Goal: Check status: Check status

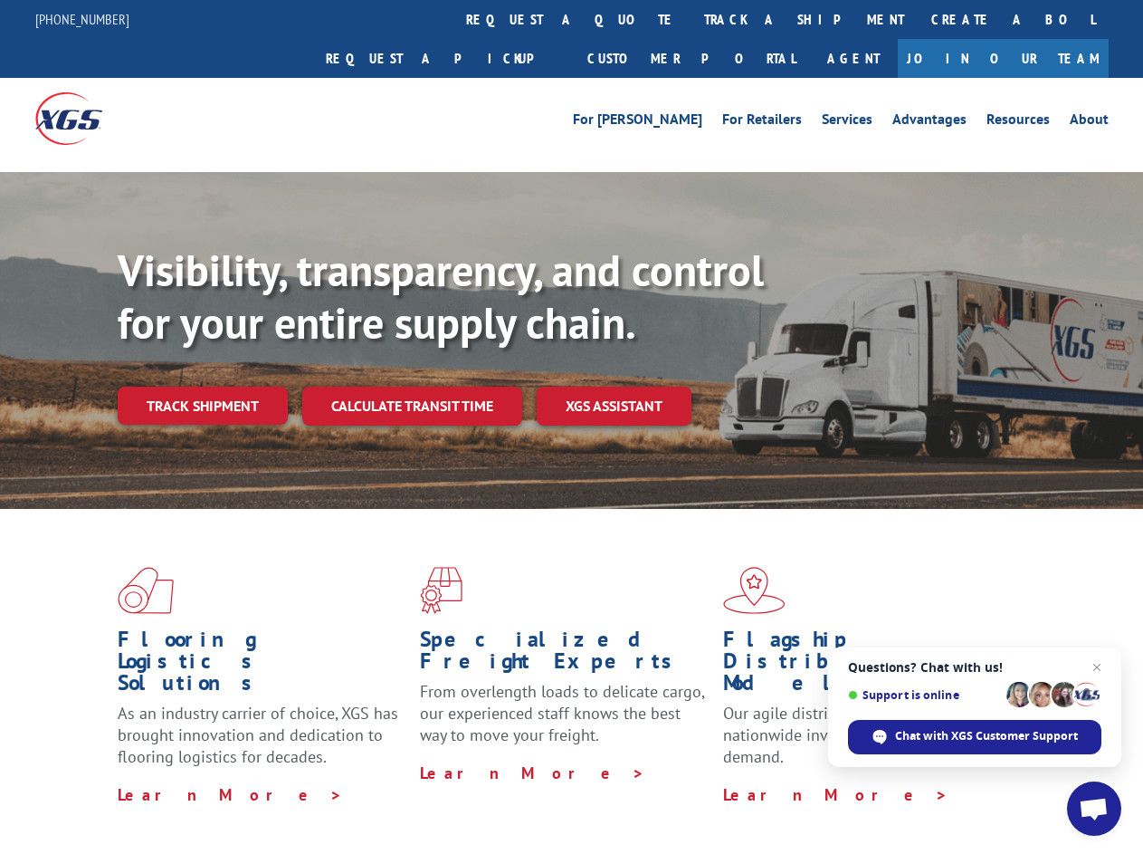
click at [571, 426] on div "Visibility, transparency, and control for your entire supply chain. Track shipm…" at bounding box center [631, 370] width 1026 height 253
click at [691, 19] on link "track a shipment" at bounding box center [804, 19] width 227 height 39
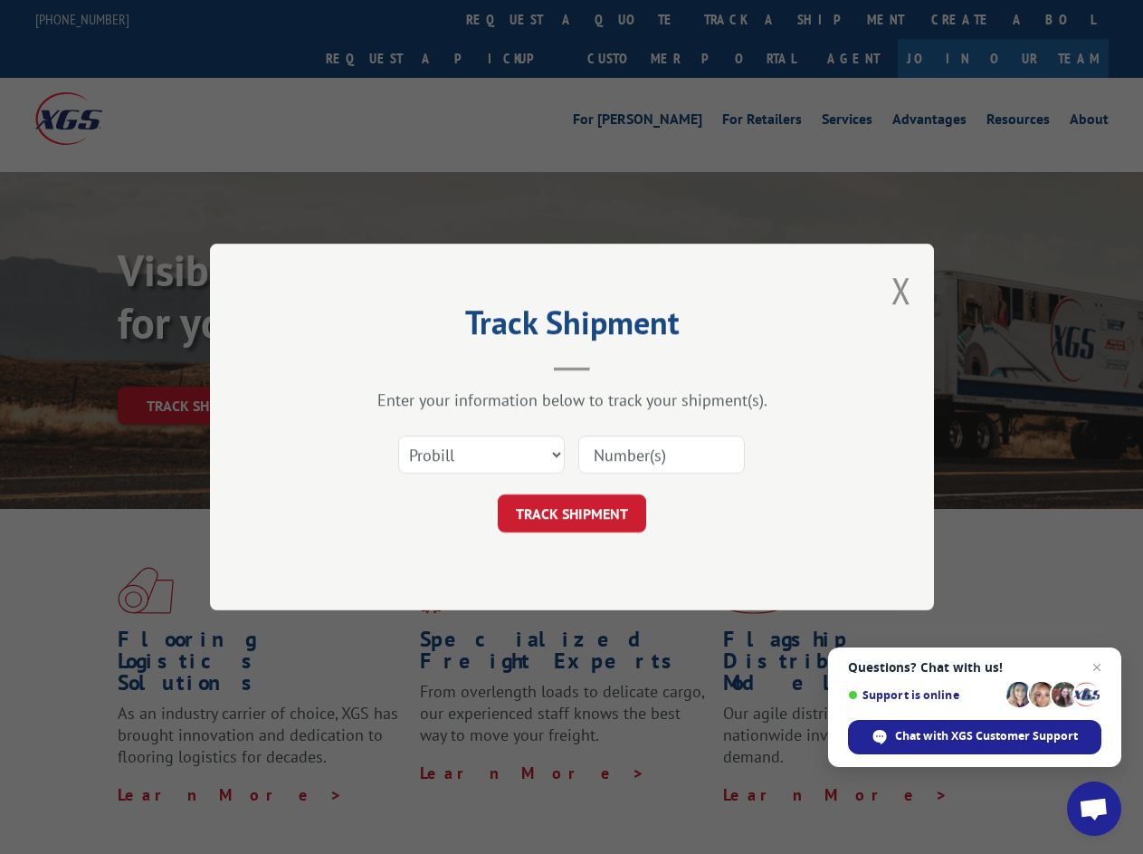
click at [745, 19] on div "Track Shipment Enter your information below to track your shipment(s). Select c…" at bounding box center [571, 427] width 1143 height 854
click at [202, 366] on div "Track Shipment Enter your information below to track your shipment(s). Select c…" at bounding box center [571, 427] width 1143 height 854
click at [411, 366] on header "Track Shipment" at bounding box center [572, 341] width 543 height 62
click at [615, 366] on header "Track Shipment" at bounding box center [572, 341] width 543 height 62
click at [1094, 808] on span "Open chat" at bounding box center [1094, 809] width 30 height 25
